Goal: Check status: Check status

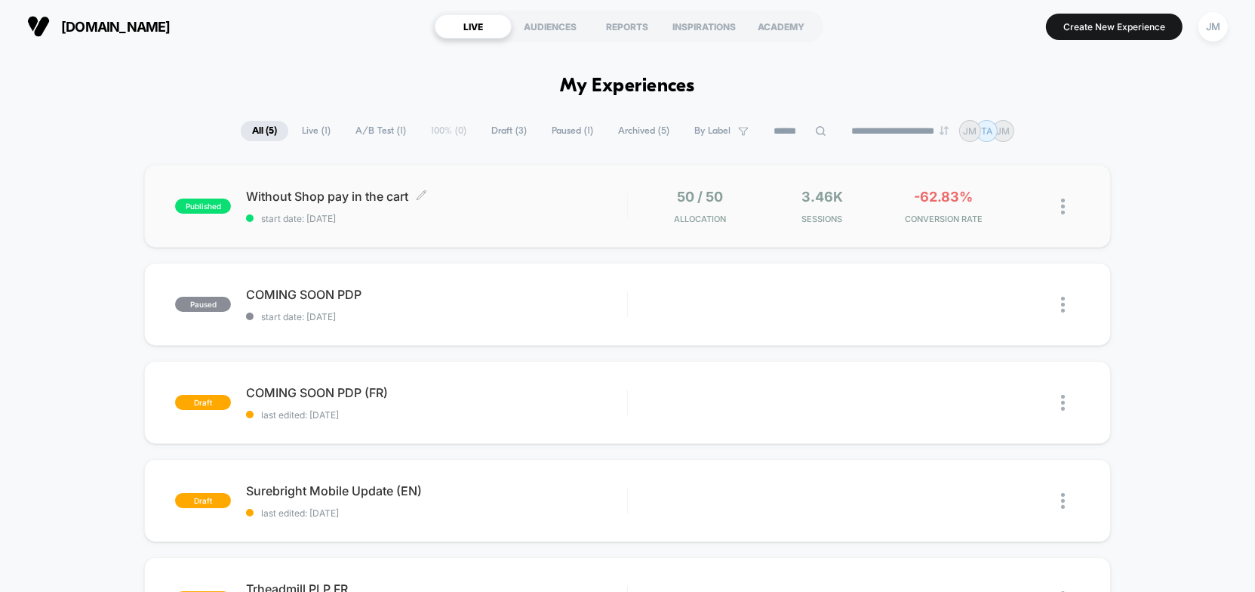
click at [535, 218] on span "start date: [DATE]" at bounding box center [436, 218] width 381 height 11
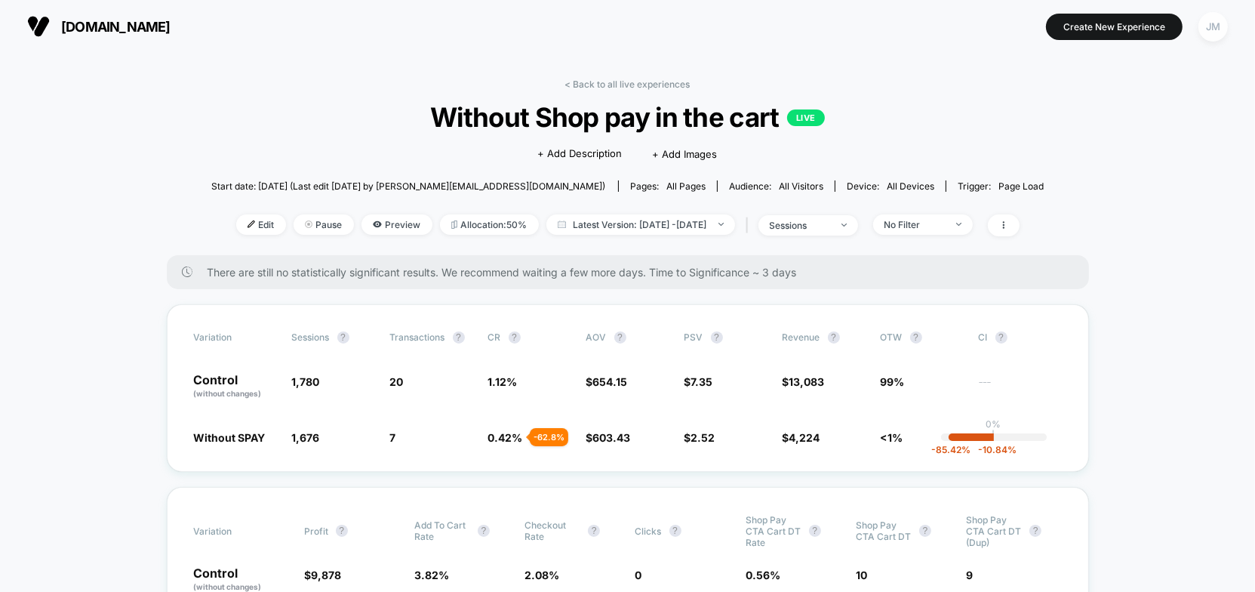
click at [1221, 30] on div "JM" at bounding box center [1212, 26] width 29 height 29
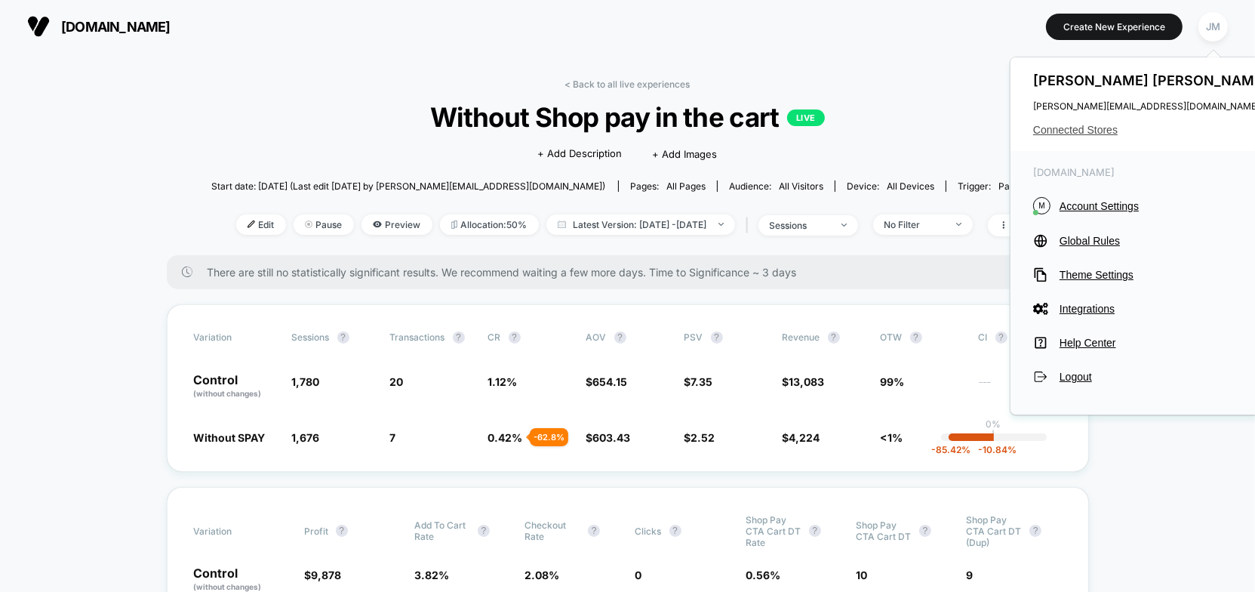
click at [1072, 126] on span "Connected Stores" at bounding box center [1152, 130] width 238 height 12
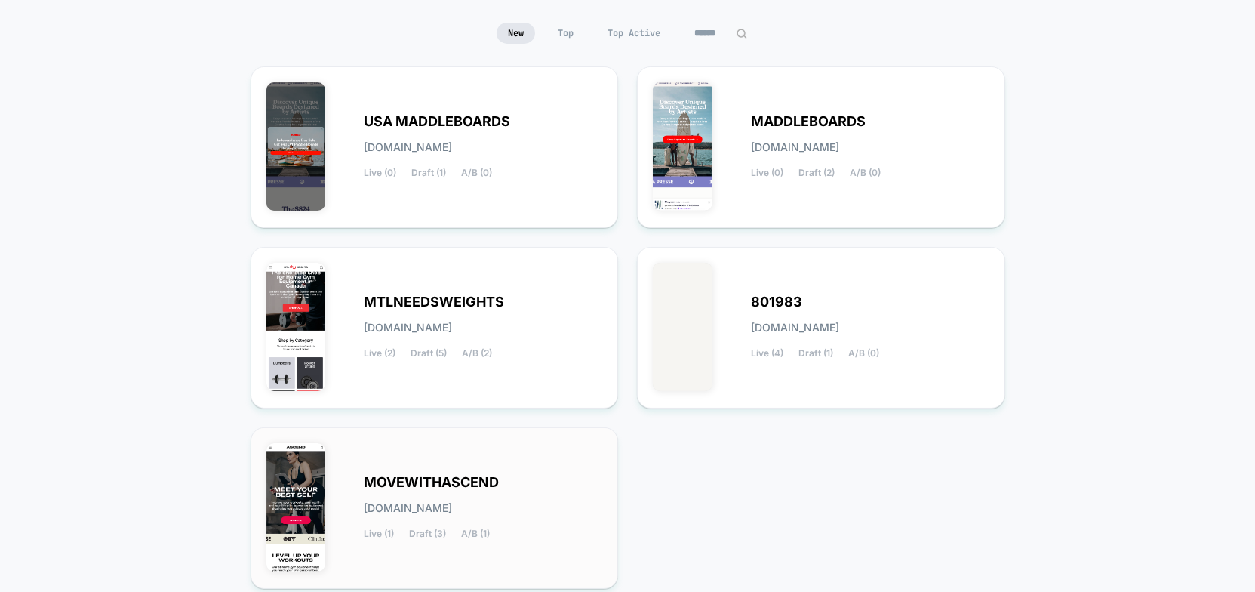
scroll to position [254, 0]
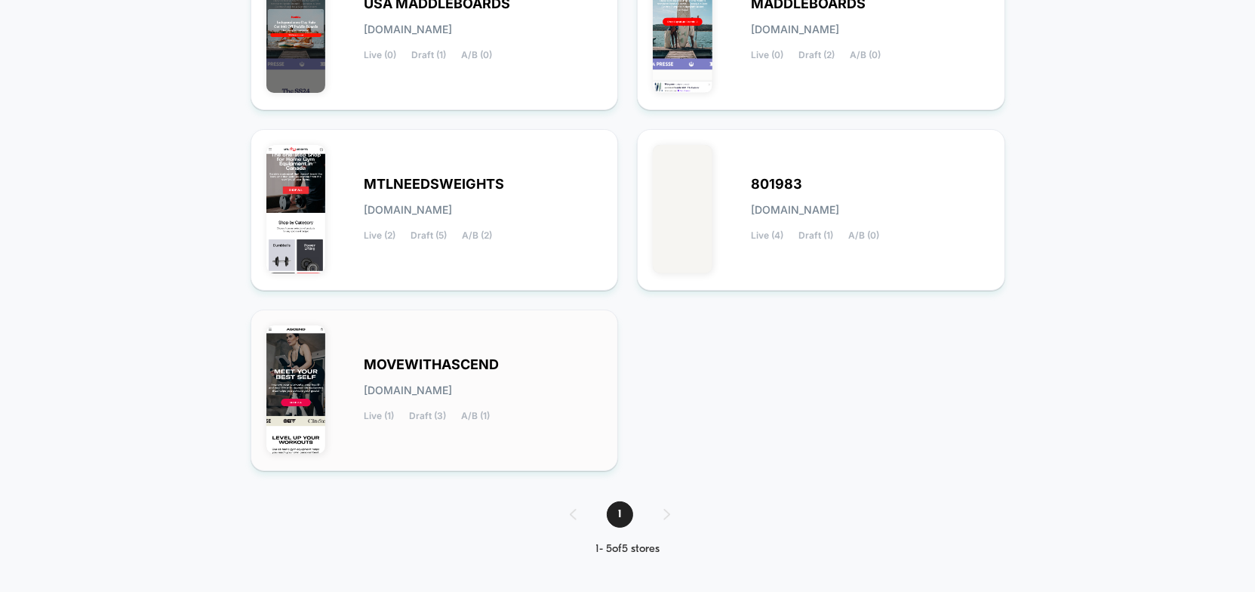
click at [417, 385] on span "movewithascend.myshopify.com" at bounding box center [408, 390] width 88 height 11
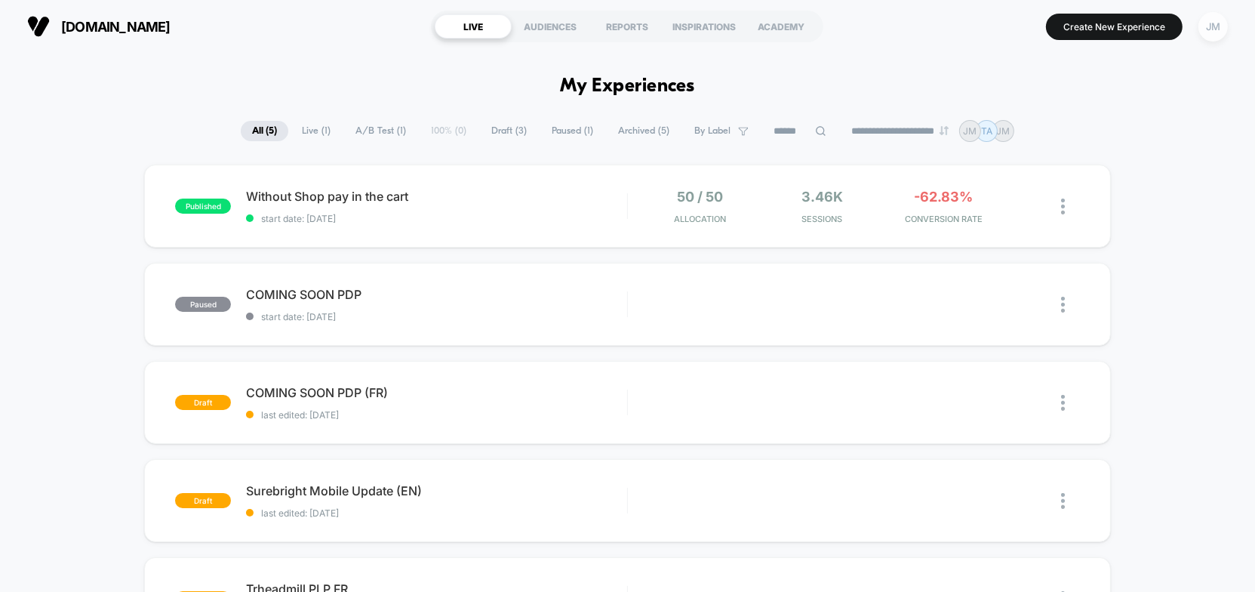
click at [1212, 28] on div "JM" at bounding box center [1212, 26] width 29 height 29
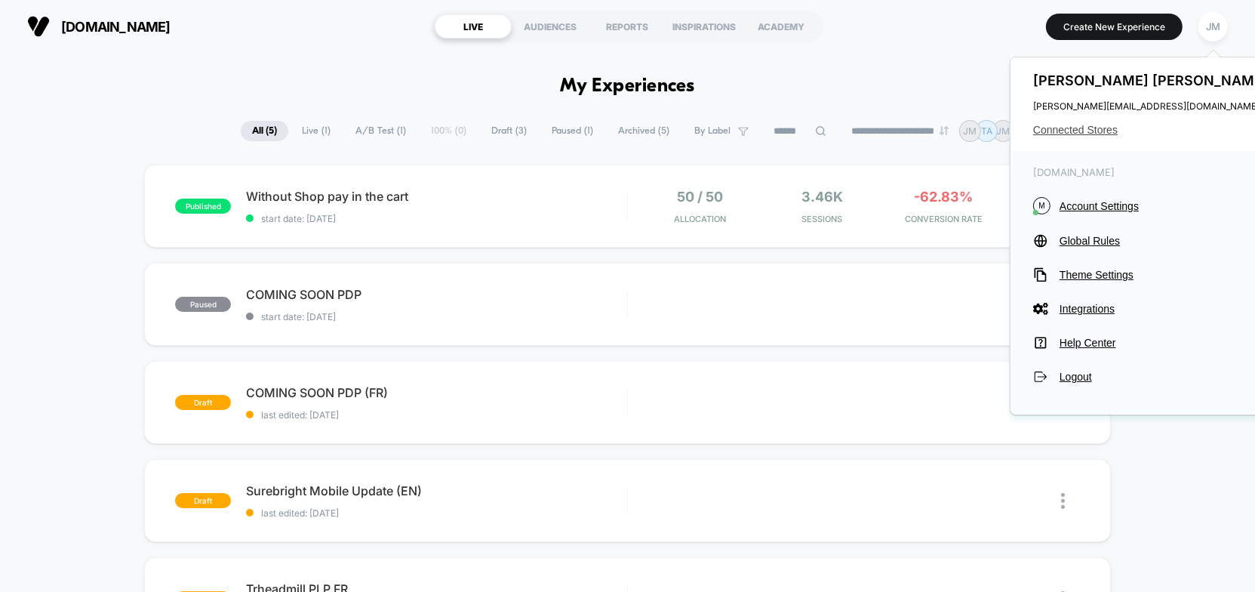
click at [1067, 127] on span "Connected Stores" at bounding box center [1152, 130] width 238 height 12
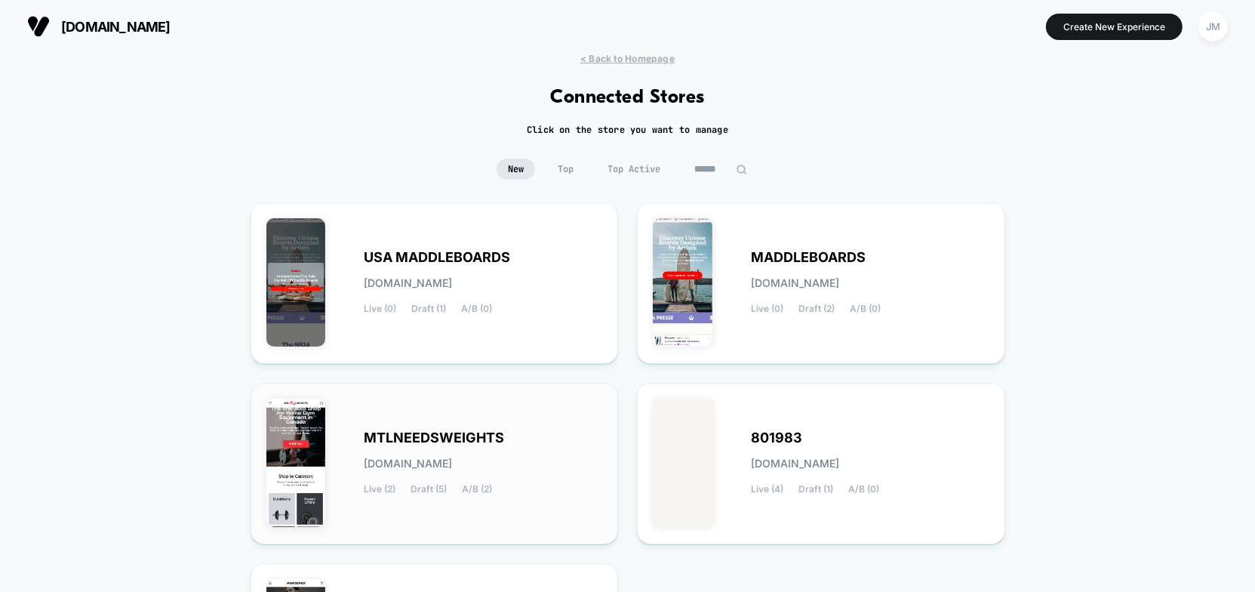
click at [447, 432] on span "MTLNEEDSWEIGHTS" at bounding box center [434, 437] width 140 height 11
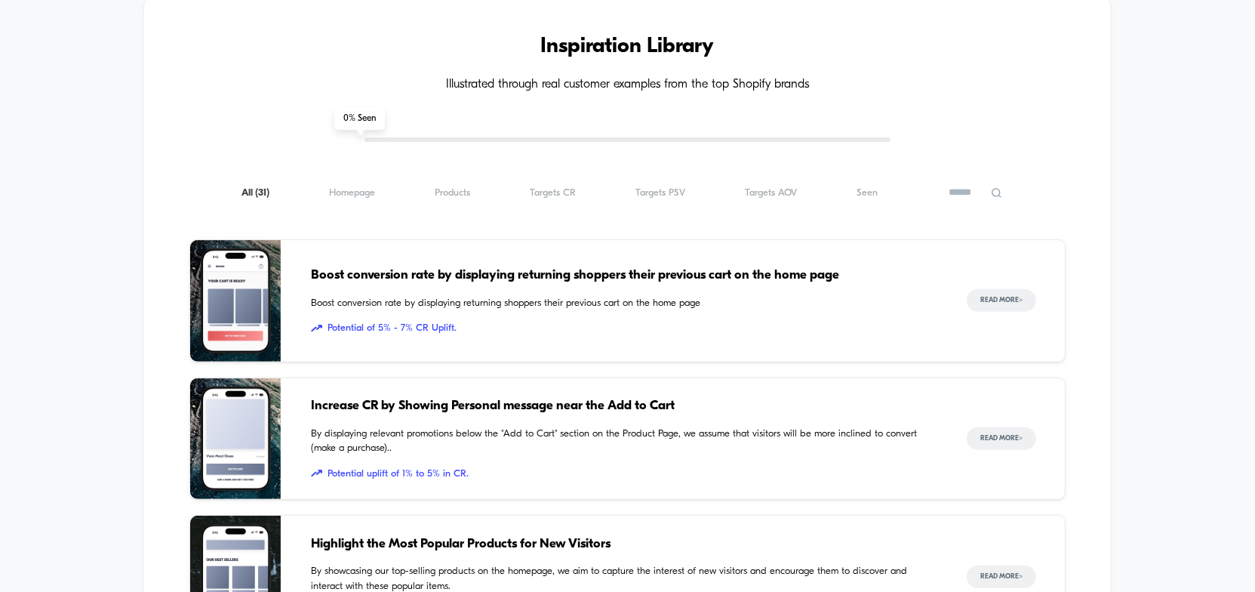
scroll to position [549, 0]
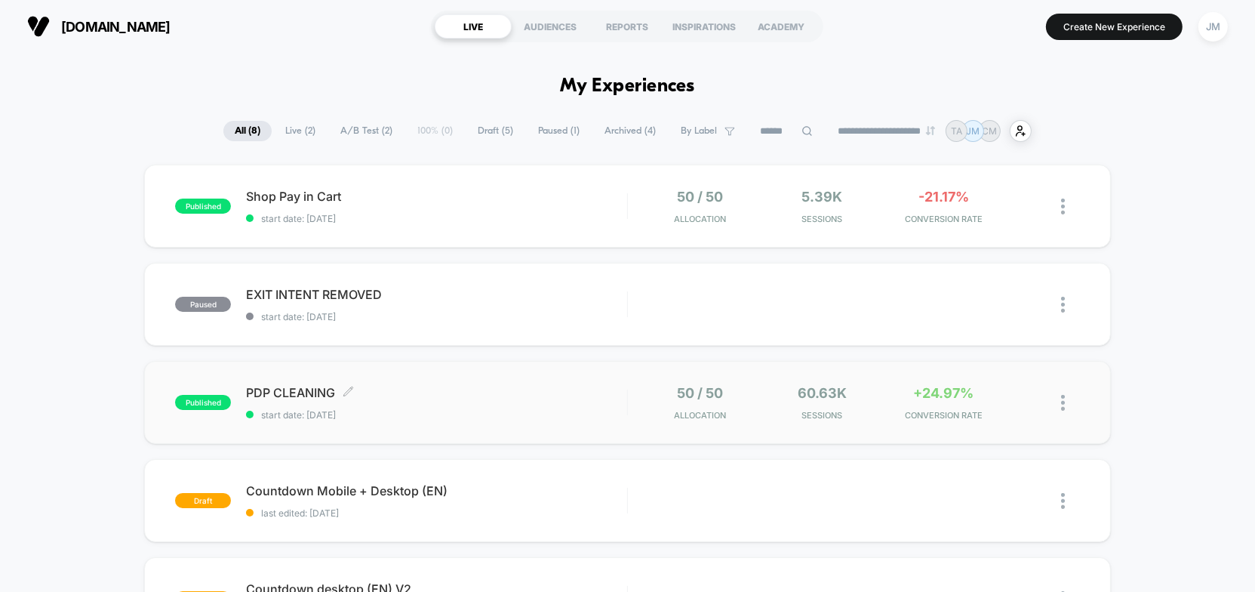
click at [501, 404] on div "PDP CLEANING Click to edit experience details Click to edit experience details …" at bounding box center [436, 402] width 381 height 35
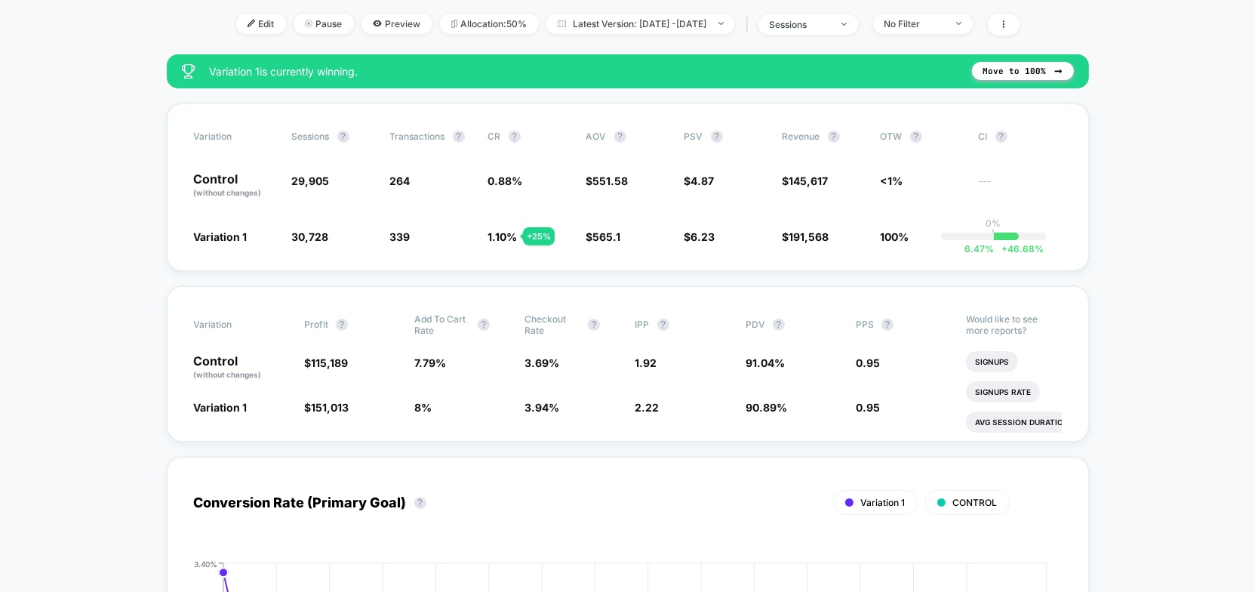
scroll to position [274, 0]
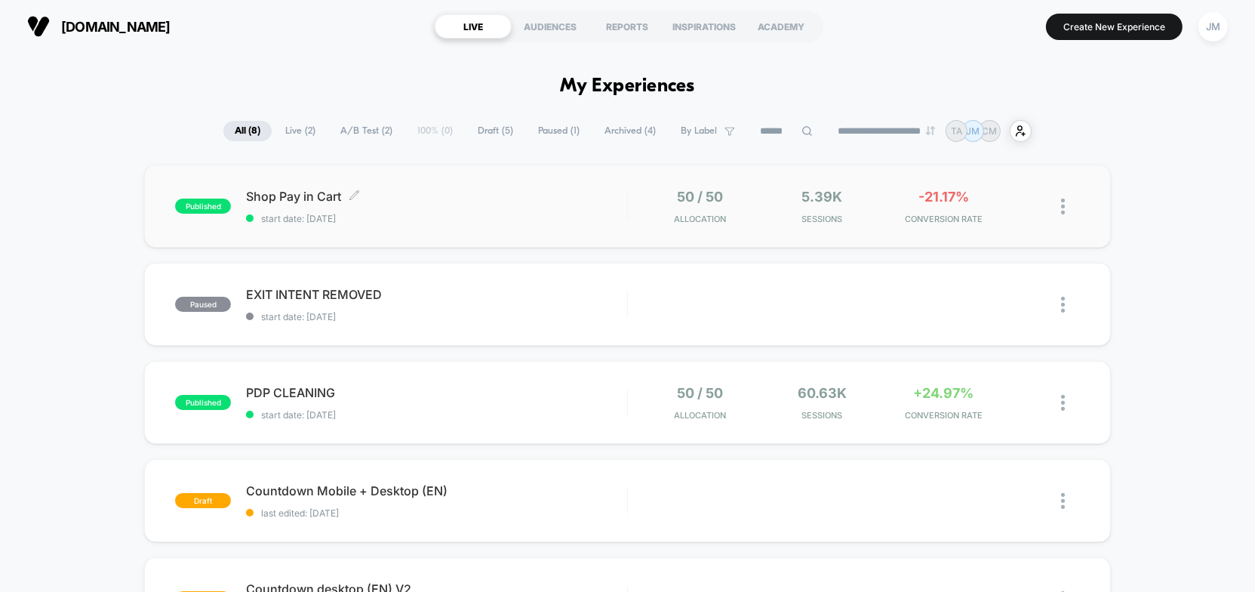
click at [401, 216] on span "start date: [DATE]" at bounding box center [436, 218] width 381 height 11
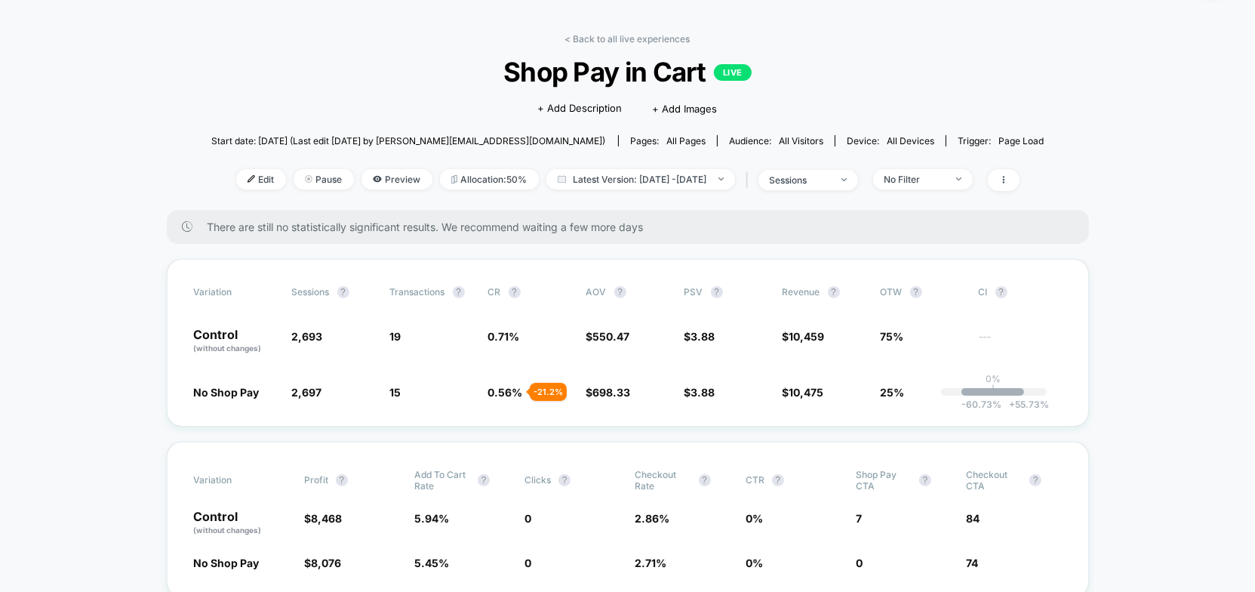
scroll to position [68, 0]
